Goal: Task Accomplishment & Management: Manage account settings

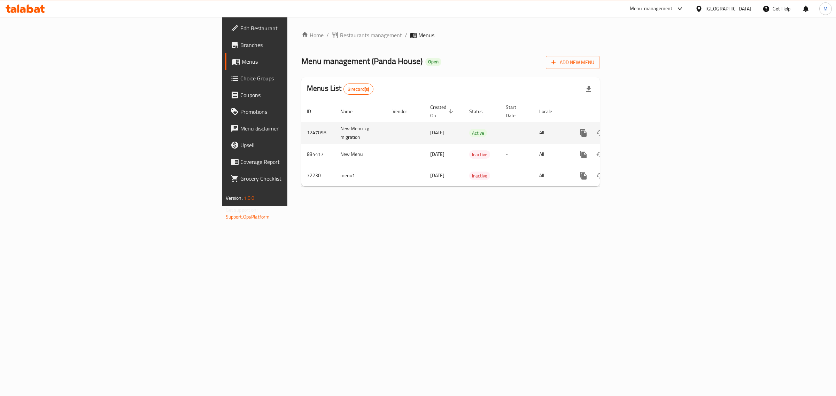
click at [638, 129] on icon "enhanced table" at bounding box center [633, 133] width 8 height 8
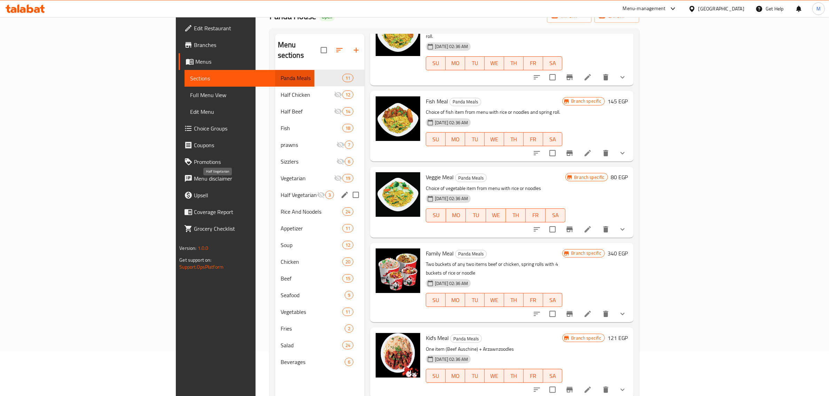
scroll to position [54, 0]
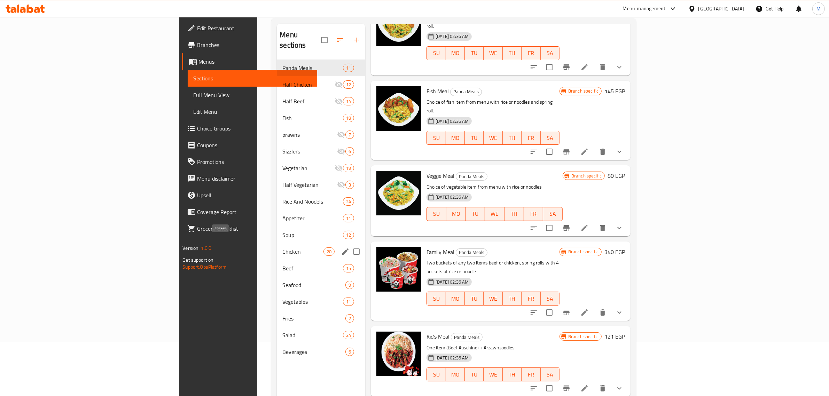
click at [282, 248] on span "Chicken" at bounding box center [302, 252] width 41 height 8
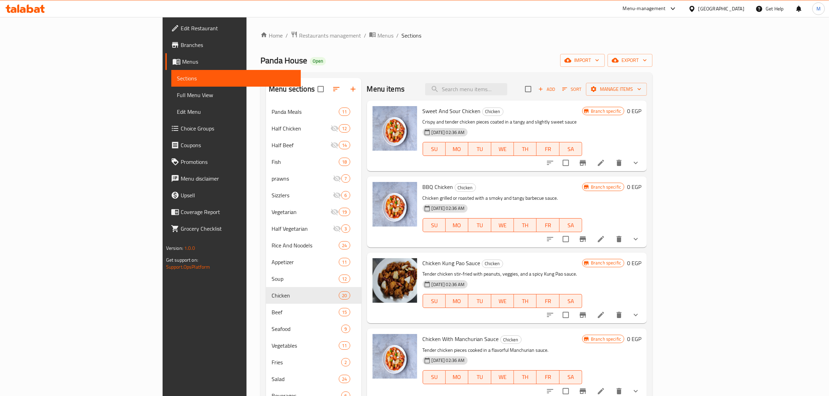
click at [640, 166] on icon "show more" at bounding box center [636, 163] width 8 height 8
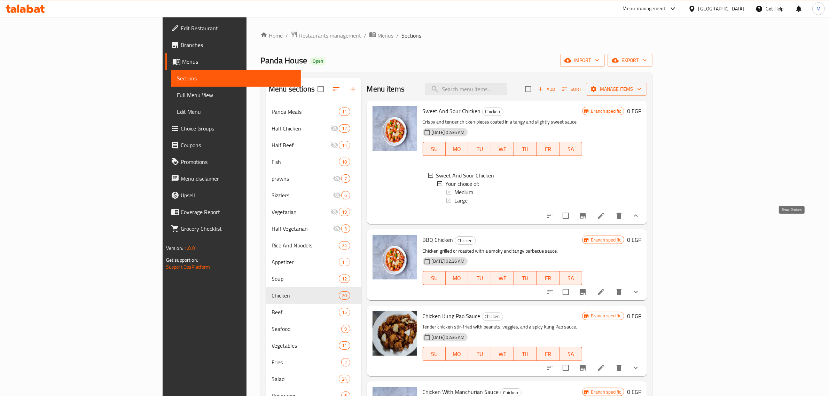
click at [640, 220] on icon "show more" at bounding box center [636, 216] width 8 height 8
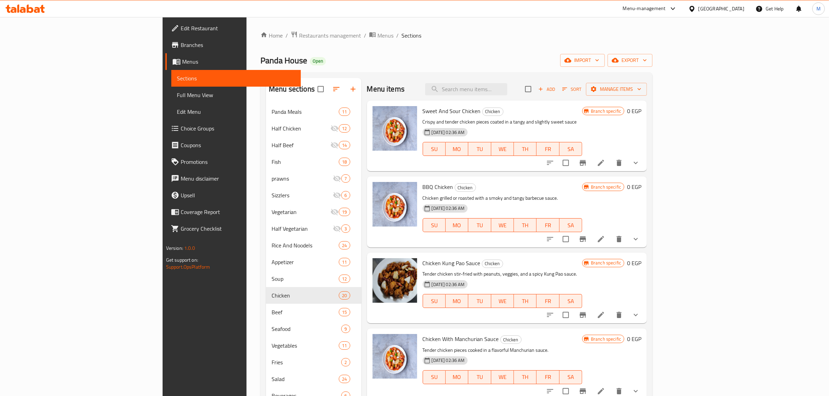
click at [640, 237] on icon "show more" at bounding box center [636, 239] width 8 height 8
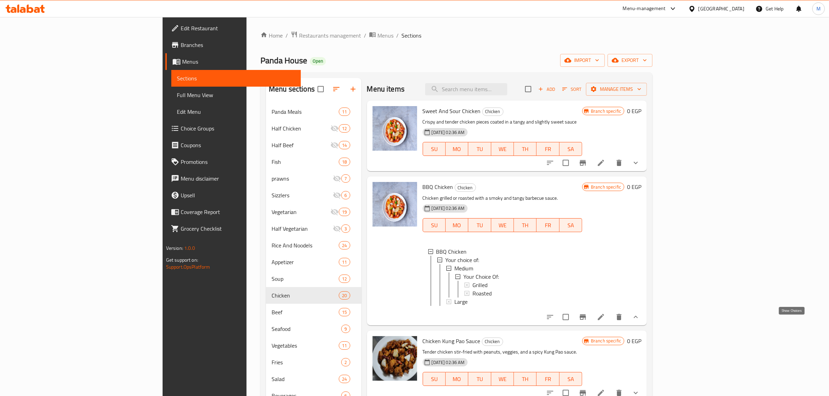
click at [640, 321] on icon "show more" at bounding box center [636, 317] width 8 height 8
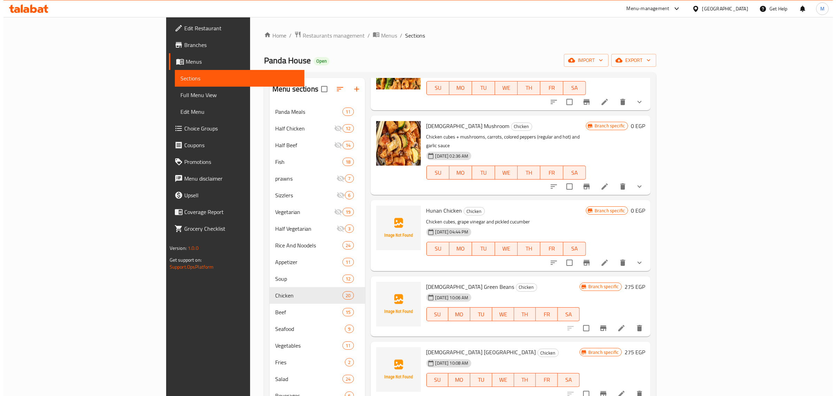
scroll to position [653, 0]
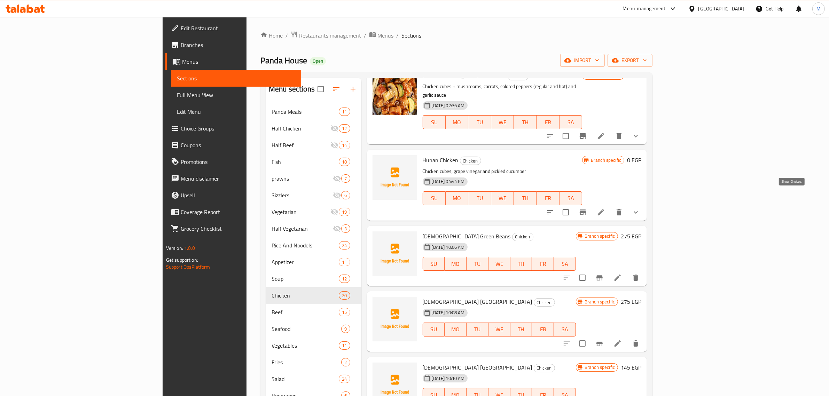
click at [640, 208] on icon "show more" at bounding box center [636, 212] width 8 height 8
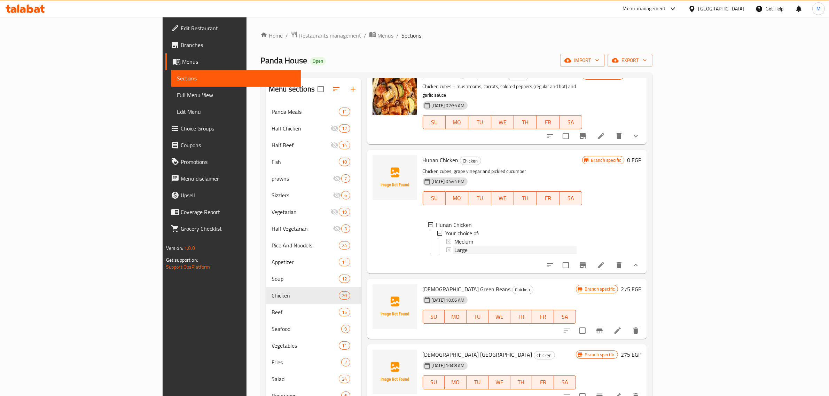
click at [454, 246] on span "Large" at bounding box center [460, 250] width 13 height 8
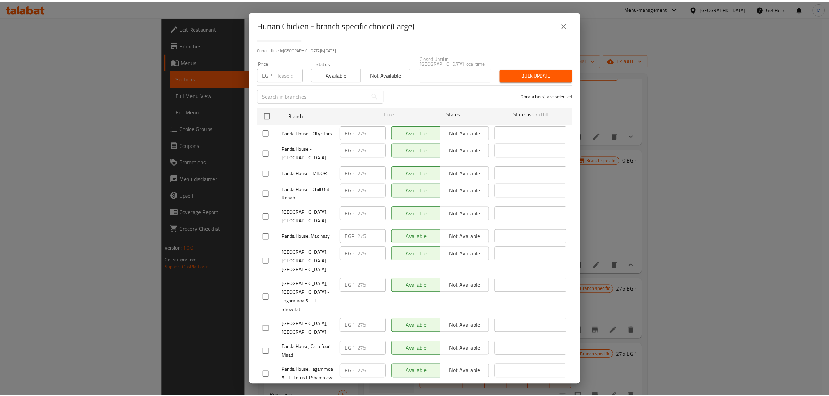
scroll to position [86, 0]
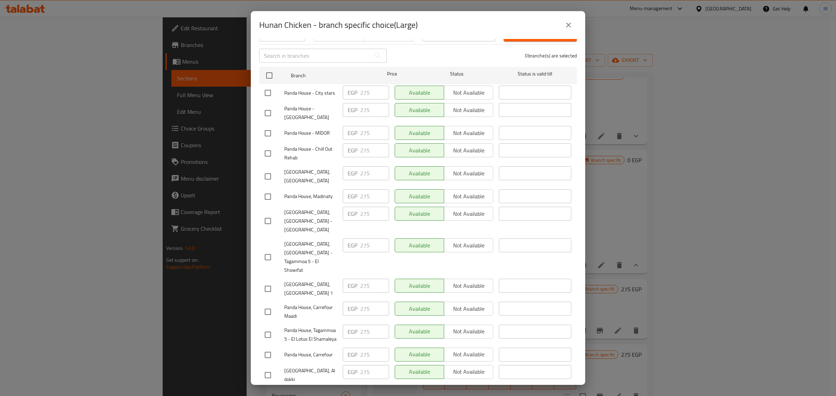
click at [568, 27] on icon "close" at bounding box center [568, 25] width 8 height 8
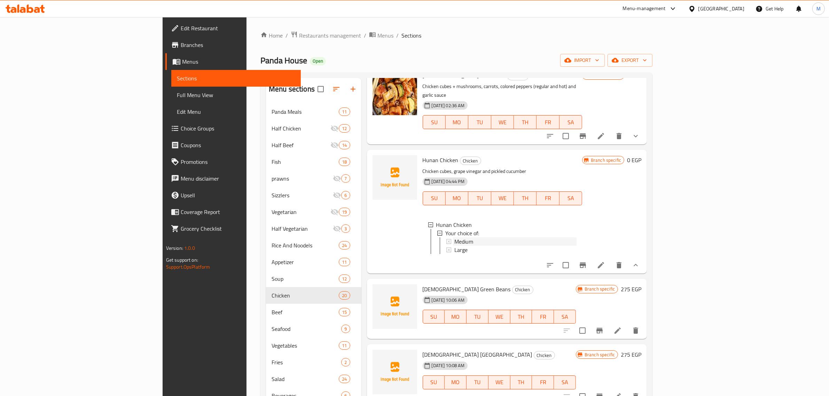
click at [454, 238] on span "Medium" at bounding box center [463, 242] width 19 height 8
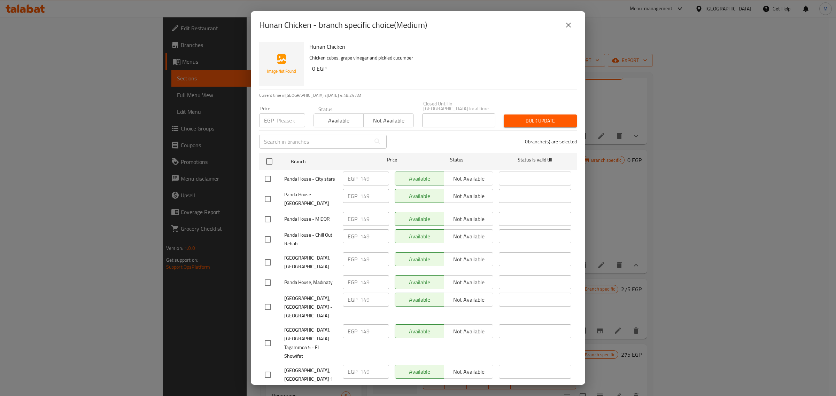
click at [568, 24] on icon "close" at bounding box center [568, 25] width 8 height 8
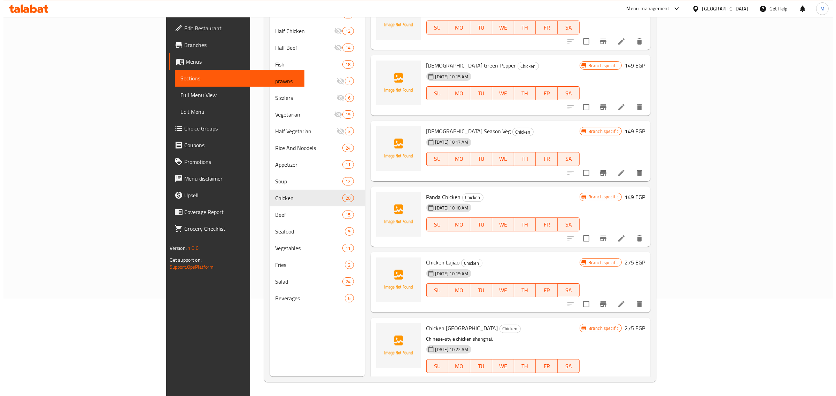
scroll to position [0, 0]
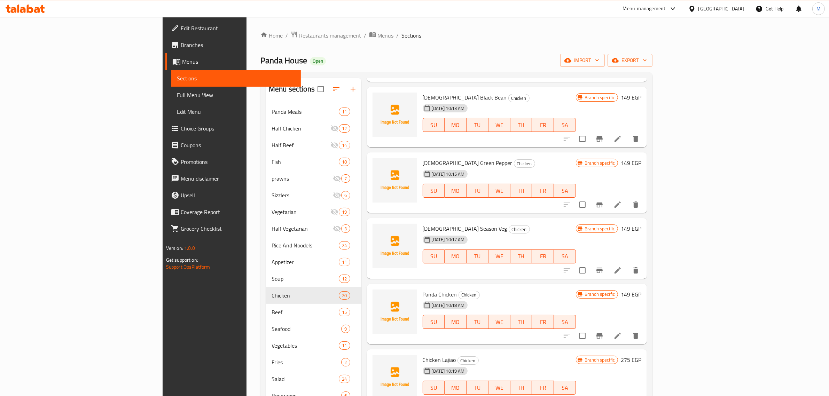
click at [247, 30] on div "Home / Restaurants management / Menus / Sections Panda House Open import export…" at bounding box center [457, 255] width 420 height 477
click at [299, 39] on span "Restaurants management" at bounding box center [330, 35] width 62 height 8
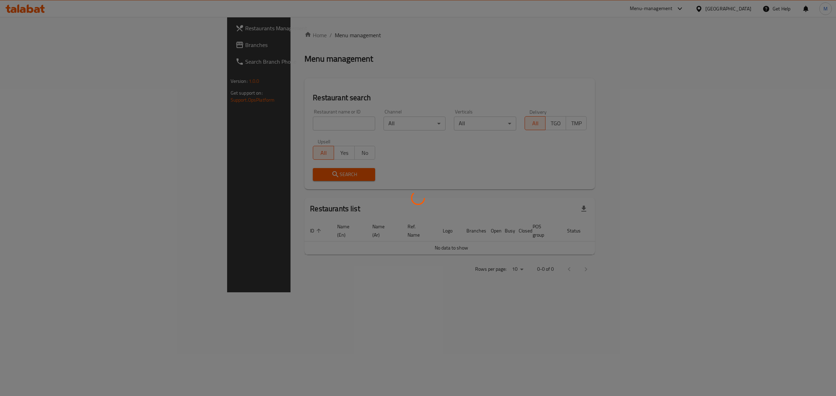
click at [281, 124] on div at bounding box center [418, 198] width 836 height 396
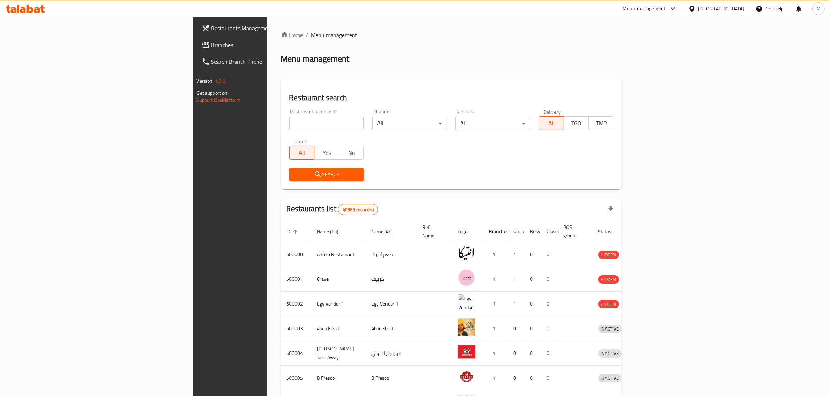
click at [289, 124] on input "search" at bounding box center [326, 124] width 75 height 14
paste input "504868"
type input "504868"
click button "Search" at bounding box center [326, 174] width 75 height 13
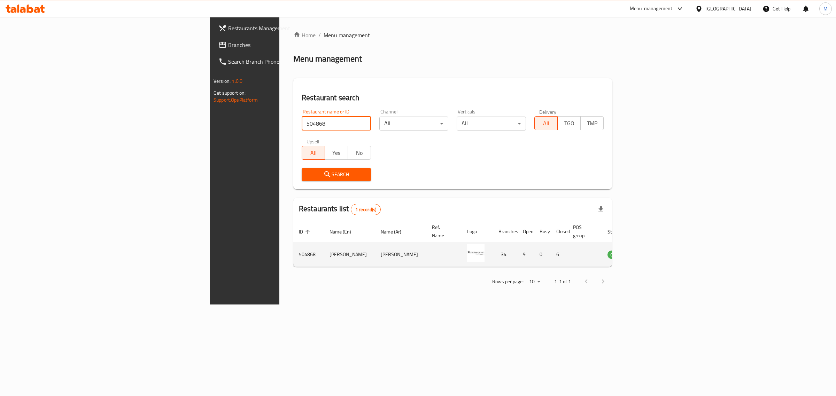
click at [652, 250] on icon "enhanced table" at bounding box center [648, 254] width 8 height 8
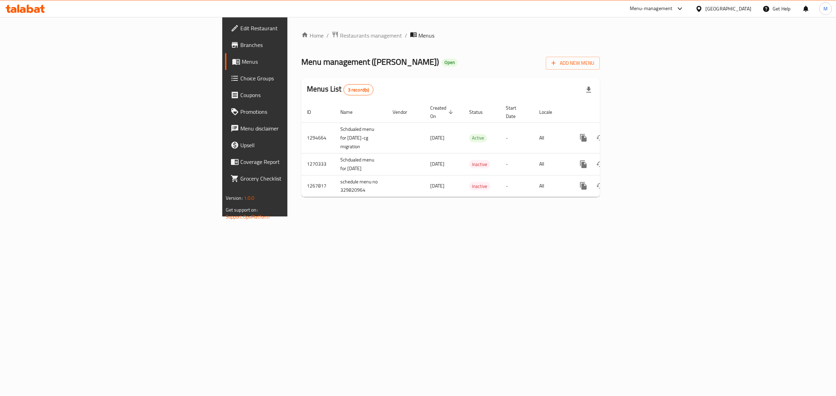
click at [231, 41] on icon at bounding box center [235, 45] width 8 height 8
